Goal: Task Accomplishment & Management: Manage account settings

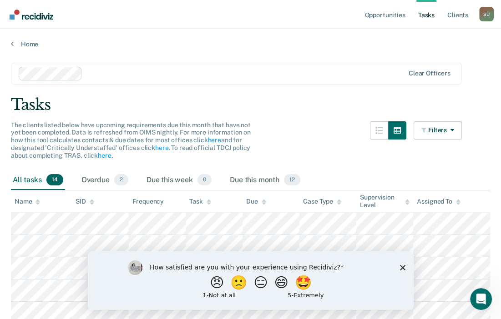
click at [403, 268] on polygon "Close survey" at bounding box center [401, 267] width 5 height 5
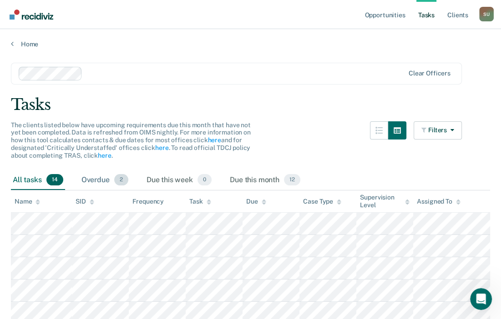
click at [98, 179] on div "Overdue 2" at bounding box center [105, 181] width 50 height 20
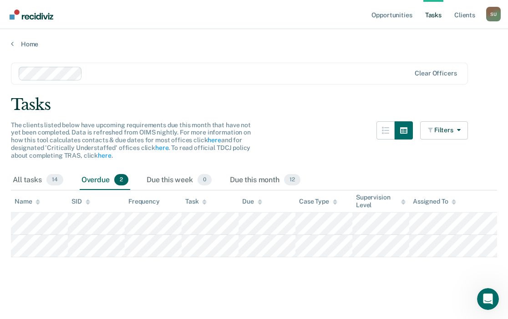
click at [287, 130] on div "The clients listed below have upcoming requirements due this month that have no…" at bounding box center [239, 145] width 457 height 49
click at [298, 117] on main "Clear officers Tasks The clients listed below have upcoming requirements due th…" at bounding box center [254, 182] width 508 height 268
click at [219, 276] on main "Clear officers Tasks The clients listed below have upcoming requirements due th…" at bounding box center [254, 182] width 508 height 268
click at [77, 278] on main "Clear officers Tasks The clients listed below have upcoming requirements due th…" at bounding box center [254, 182] width 508 height 268
